Goal: Navigation & Orientation: Understand site structure

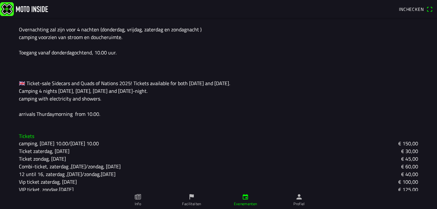
scroll to position [190, 0]
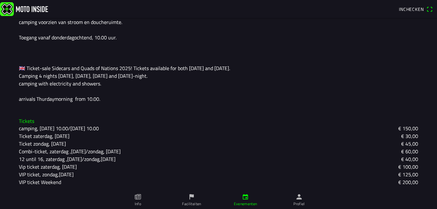
click at [294, 198] on link "Profiel" at bounding box center [299, 200] width 54 height 18
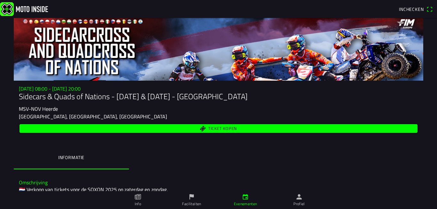
click at [196, 203] on ion-label "Faciliteiten" at bounding box center [191, 204] width 19 height 6
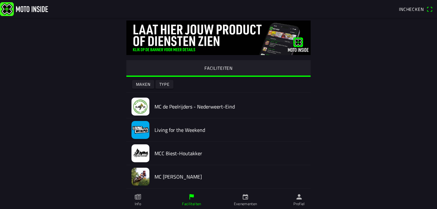
click at [136, 202] on ion-label "Info" at bounding box center [138, 204] width 6 height 6
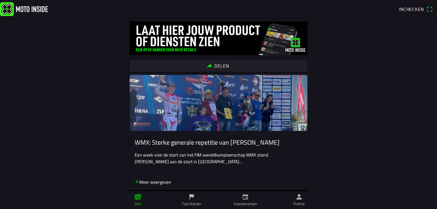
scroll to position [384, 0]
